Goal: Find specific page/section: Find specific page/section

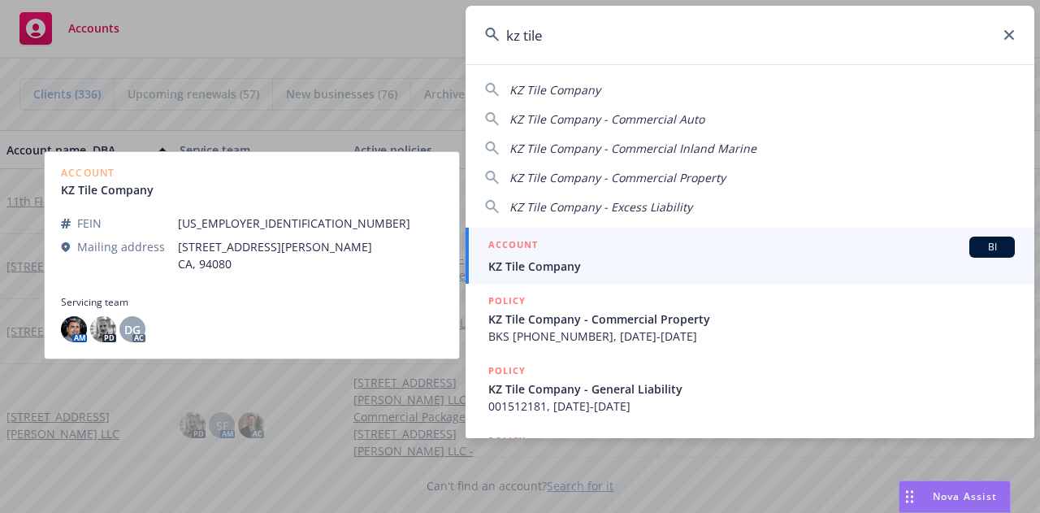
type input "kz tile"
click at [544, 249] on div "ACCOUNT BI" at bounding box center [751, 246] width 526 height 21
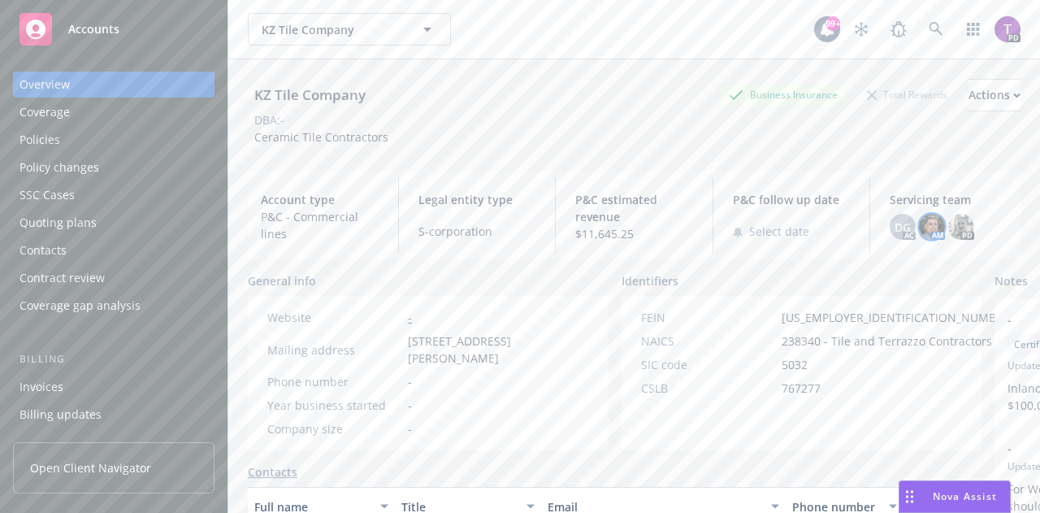
click at [931, 227] on img at bounding box center [932, 227] width 26 height 26
